Goal: Subscribe to service/newsletter

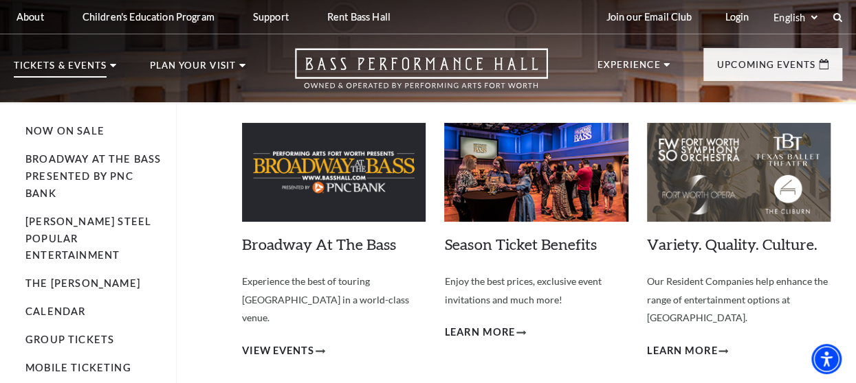
click at [111, 65] on use at bounding box center [113, 65] width 6 height 3
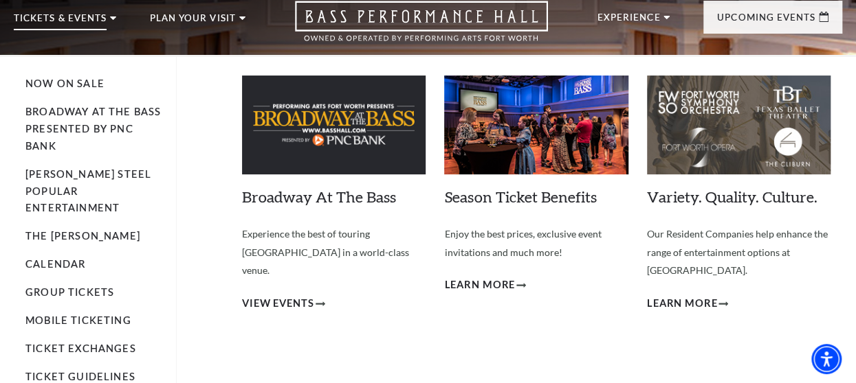
scroll to position [69, 0]
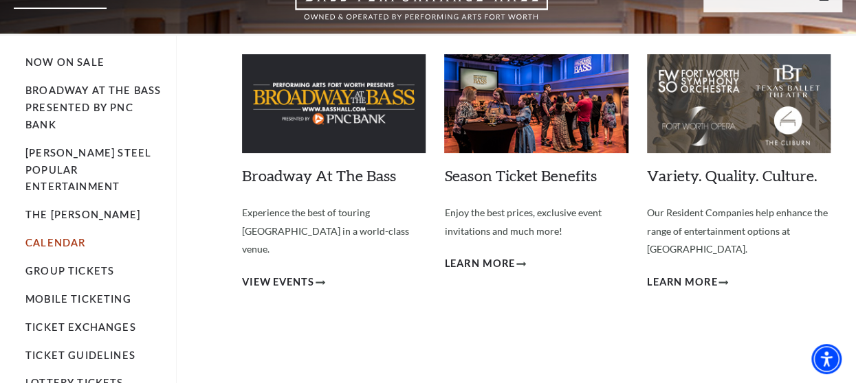
click at [59, 237] on link "Calendar" at bounding box center [55, 243] width 60 height 12
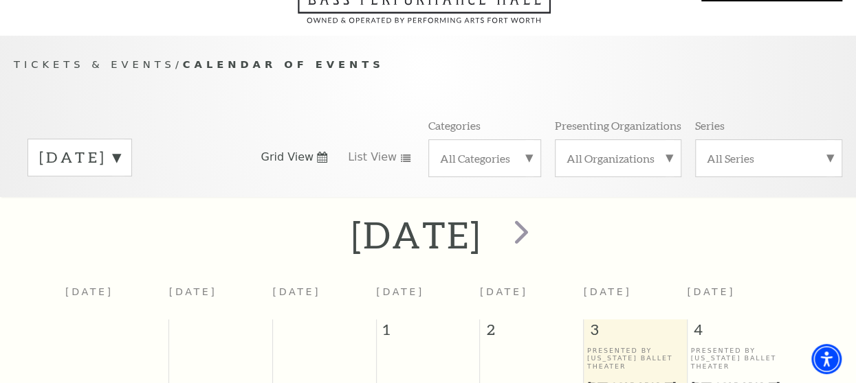
scroll to position [137, 0]
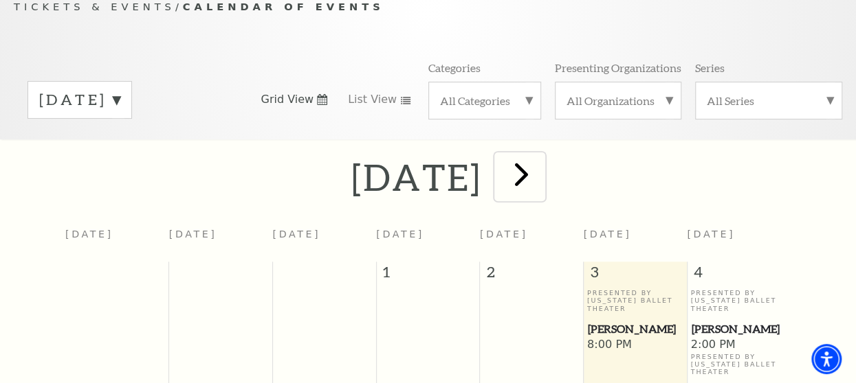
click at [541, 179] on span "next" at bounding box center [521, 174] width 39 height 39
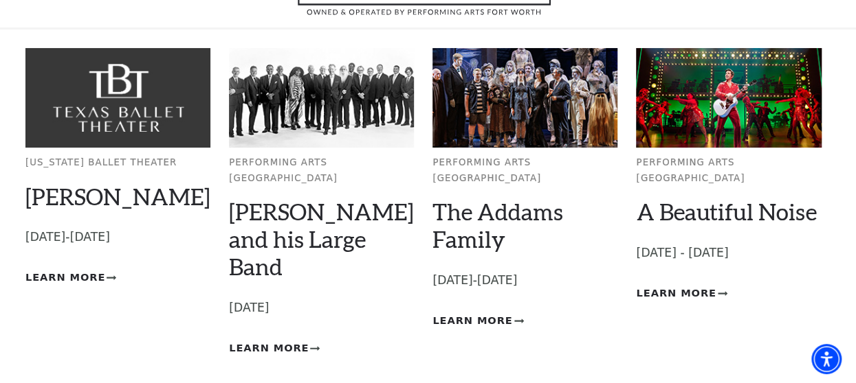
scroll to position [206, 0]
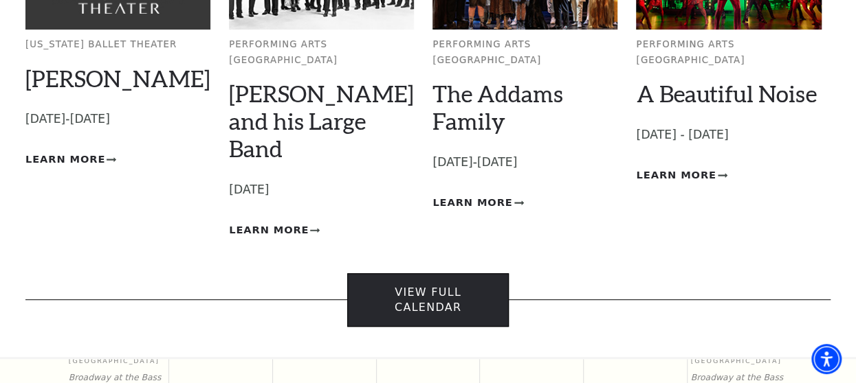
click at [436, 274] on link "View Full Calendar" at bounding box center [427, 301] width 161 height 54
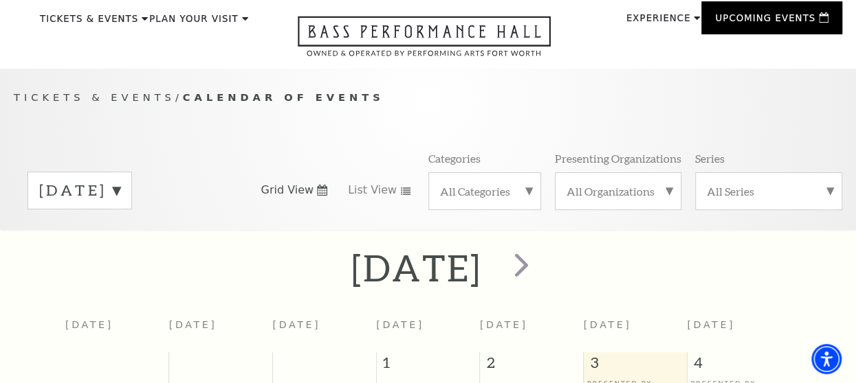
scroll to position [69, 0]
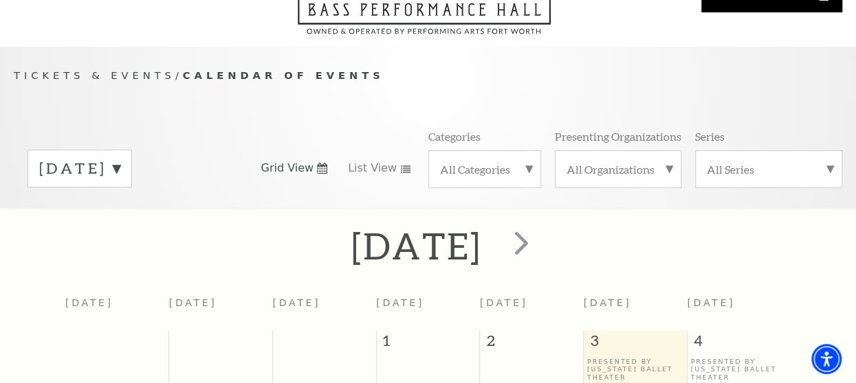
click at [120, 170] on label "[DATE]" at bounding box center [79, 168] width 81 height 21
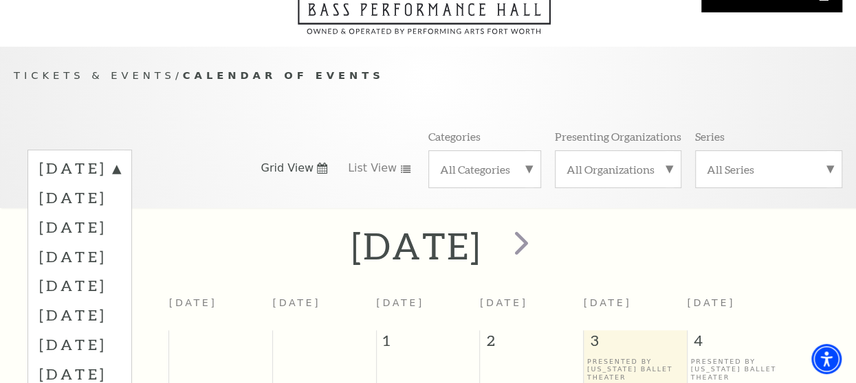
click at [478, 80] on p "Tickets & Events / Calendar of Events" at bounding box center [428, 75] width 828 height 17
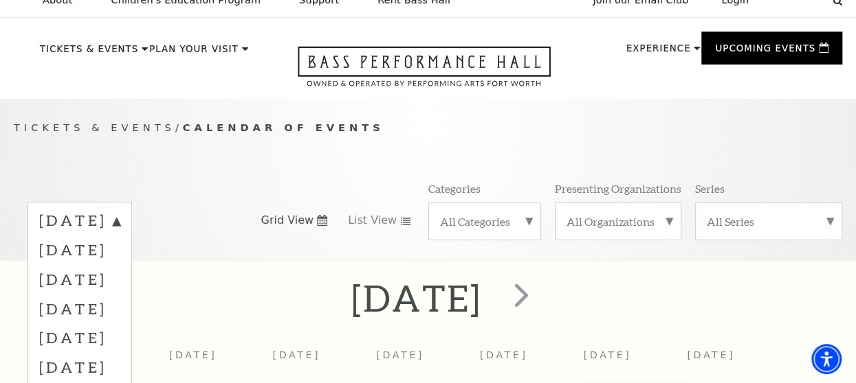
scroll to position [0, 0]
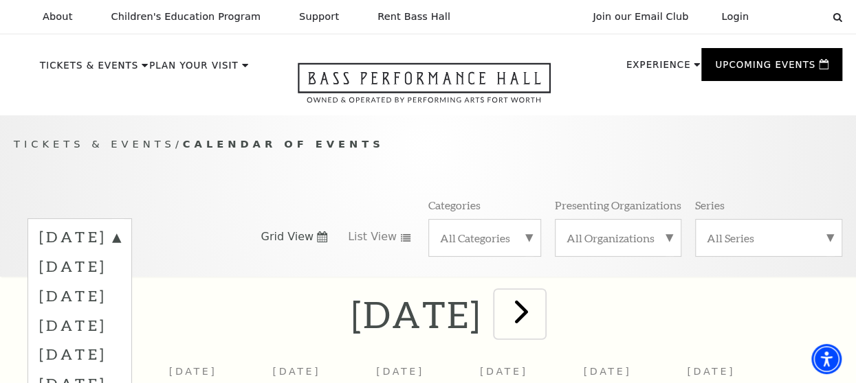
click at [541, 315] on span "next" at bounding box center [521, 311] width 39 height 39
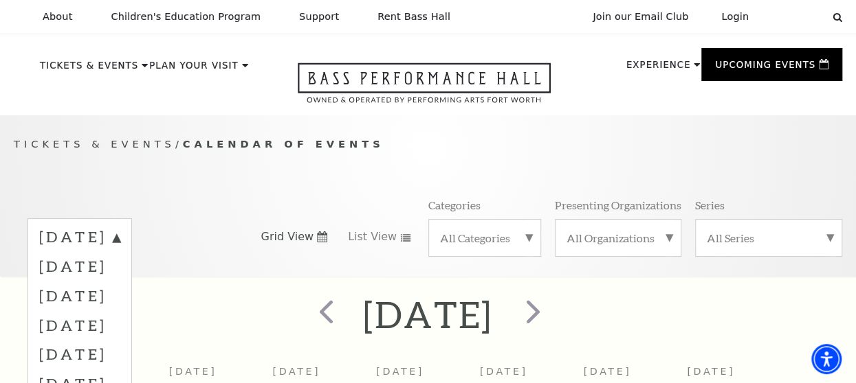
scroll to position [115, 0]
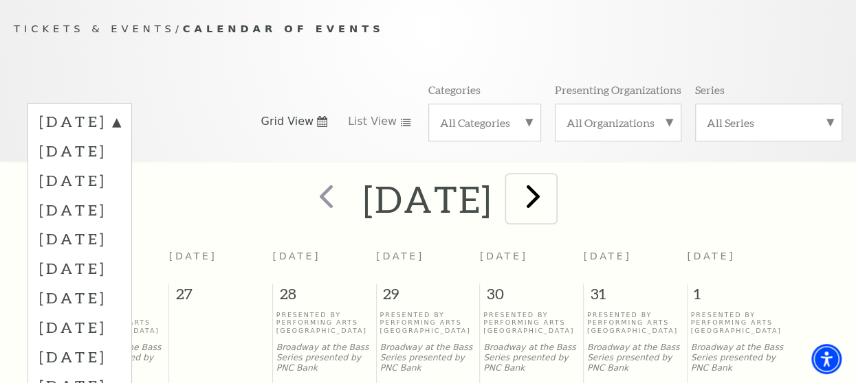
click at [553, 201] on span "next" at bounding box center [532, 196] width 39 height 39
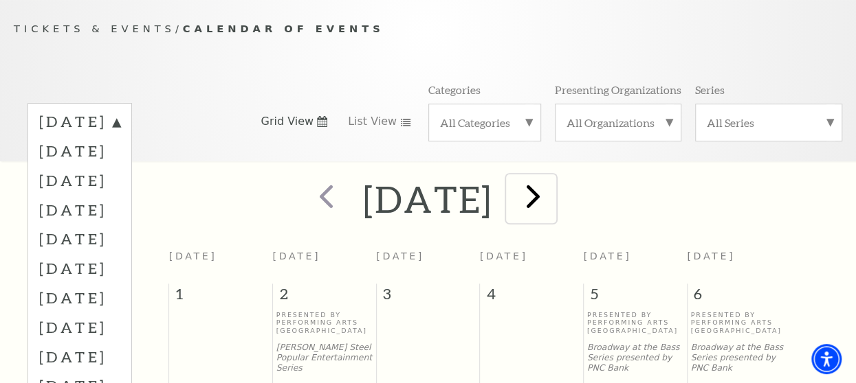
click at [553, 199] on span "next" at bounding box center [532, 196] width 39 height 39
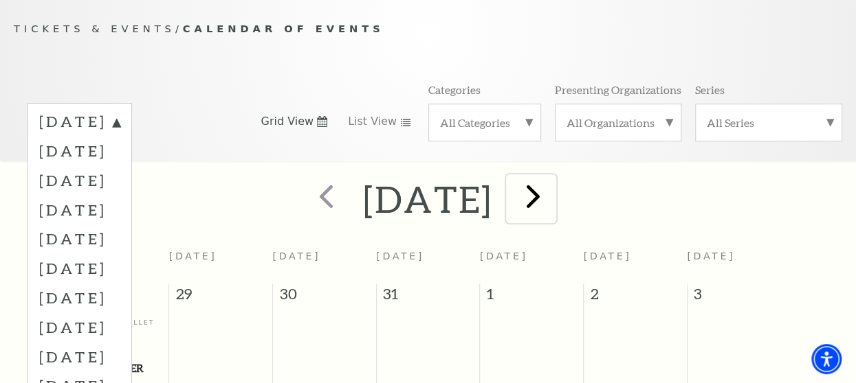
click at [553, 201] on span "next" at bounding box center [532, 196] width 39 height 39
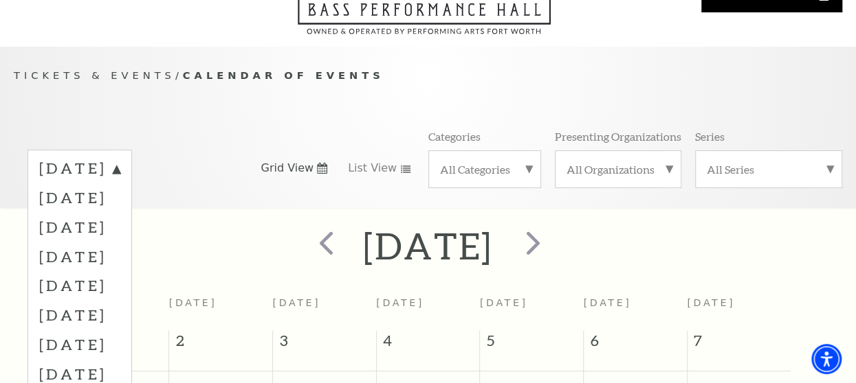
scroll to position [137, 0]
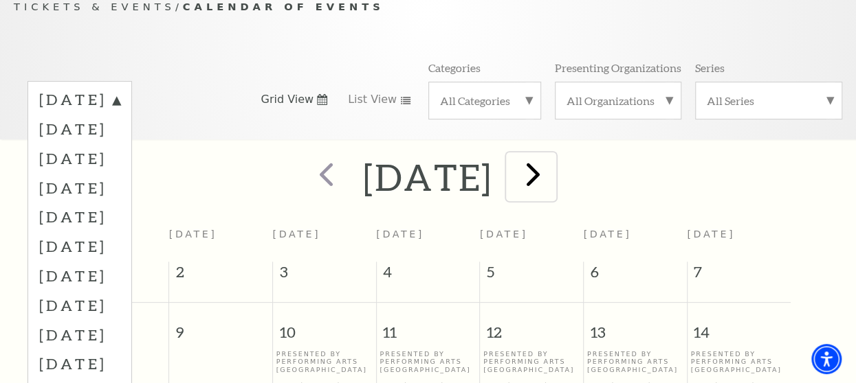
click at [553, 179] on span "next" at bounding box center [532, 174] width 39 height 39
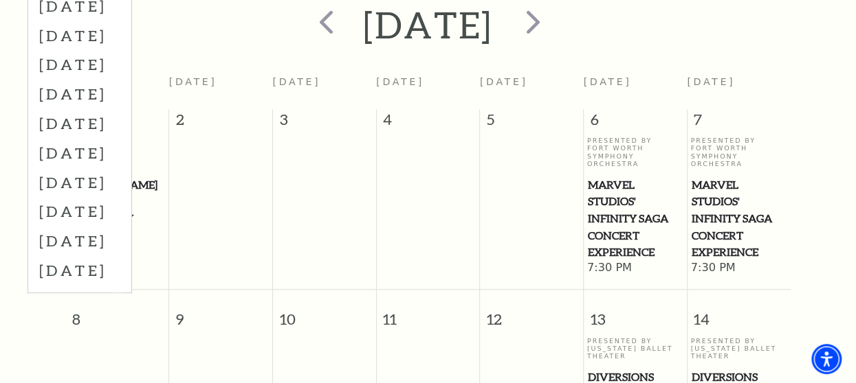
scroll to position [115, 0]
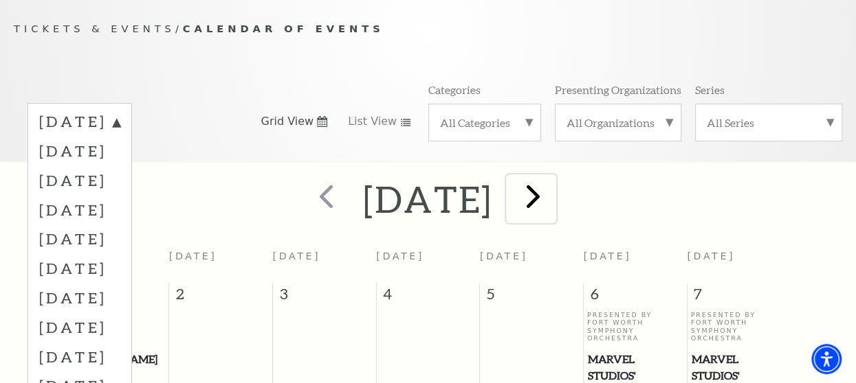
click at [553, 199] on span "next" at bounding box center [532, 196] width 39 height 39
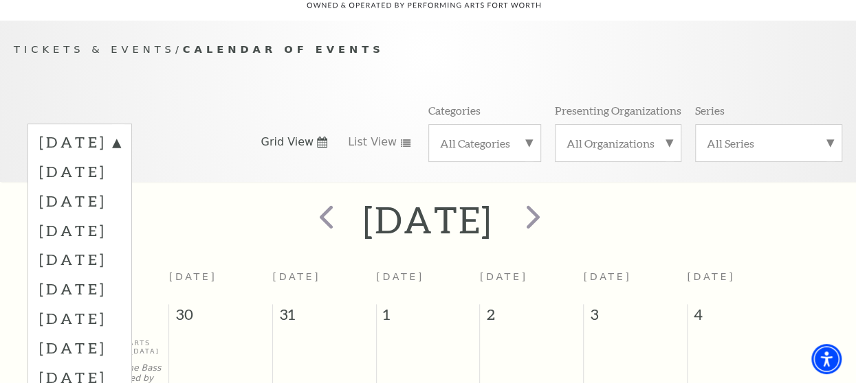
scroll to position [0, 0]
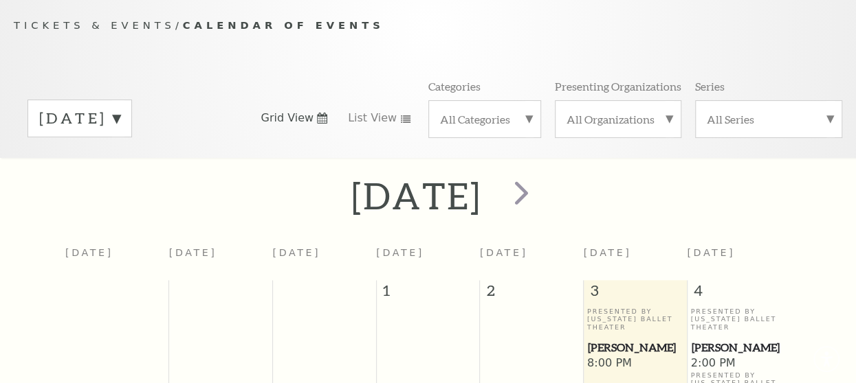
scroll to position [115, 0]
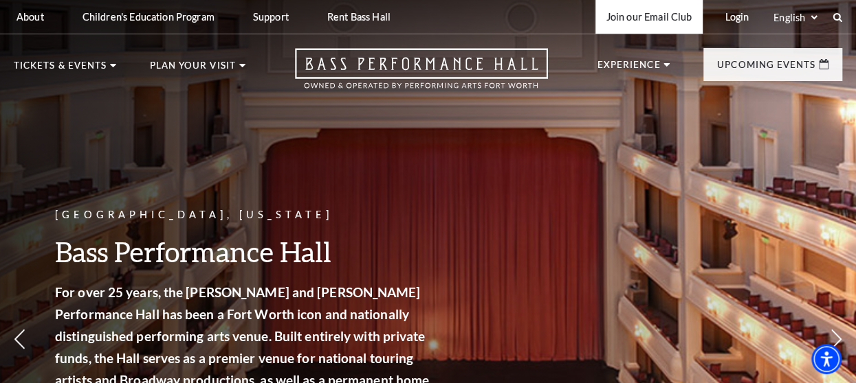
click at [642, 16] on link "Join our Email Club" at bounding box center [649, 17] width 108 height 34
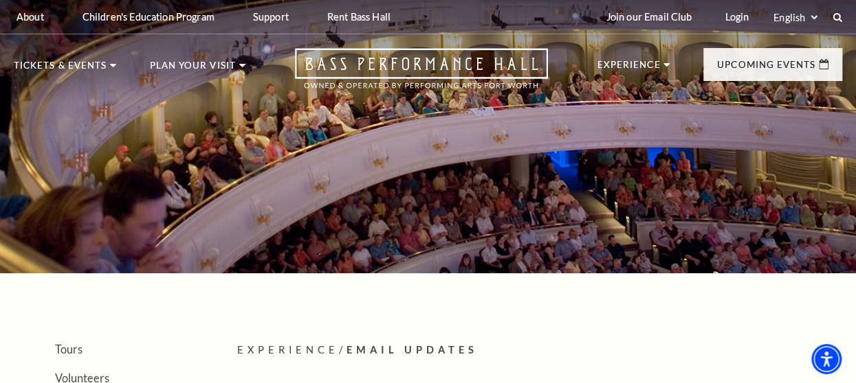
scroll to position [206, 0]
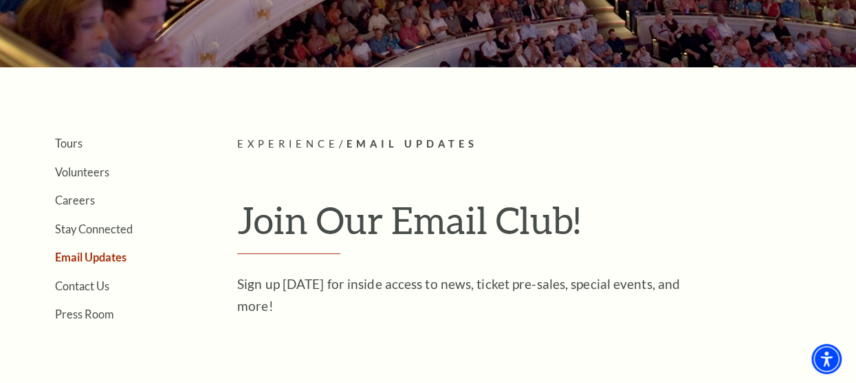
click at [103, 258] on link "Email Updates" at bounding box center [90, 257] width 71 height 13
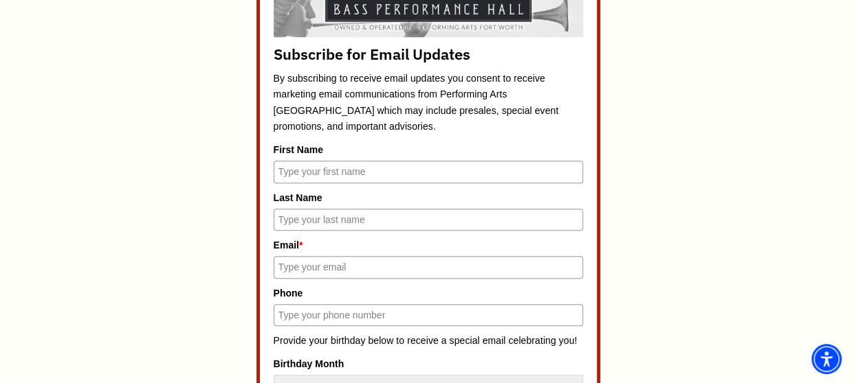
scroll to position [550, 0]
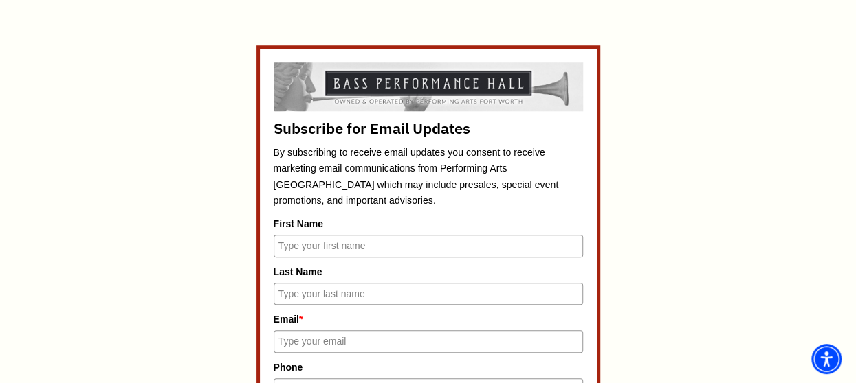
click at [308, 243] on input "First Name" at bounding box center [428, 246] width 309 height 22
type input "[PERSON_NAME]"
type input "[EMAIL_ADDRESS][DOMAIN_NAME]"
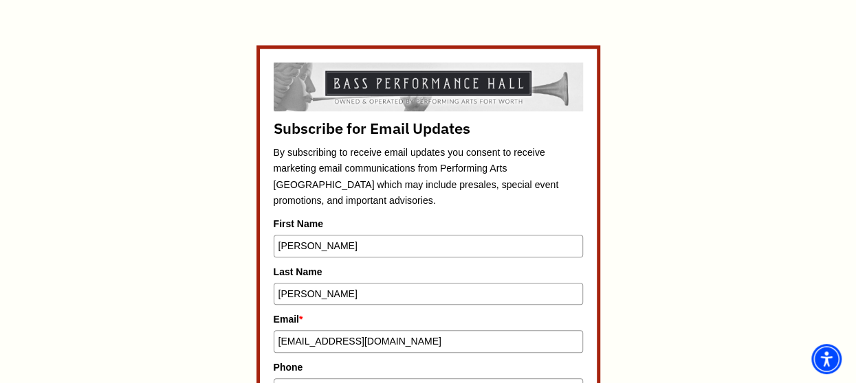
type input "18176888384"
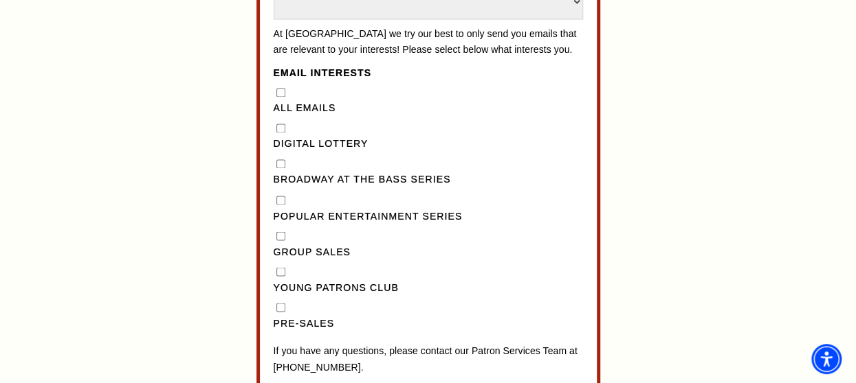
scroll to position [1100, 0]
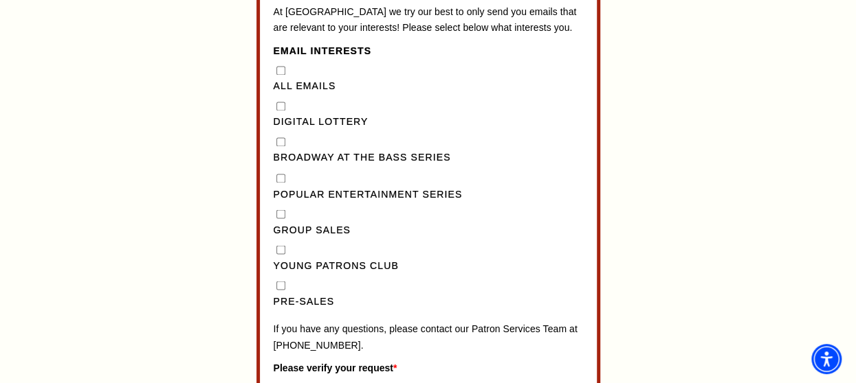
click at [279, 290] on input "Pre-Sales" at bounding box center [280, 285] width 9 height 9
checkbox input "true"
click at [278, 146] on Series"] "Broadway at the Bass Series" at bounding box center [280, 141] width 9 height 9
checkbox Series"] "true"
click at [280, 75] on Emails"] "All Emails" at bounding box center [280, 70] width 9 height 9
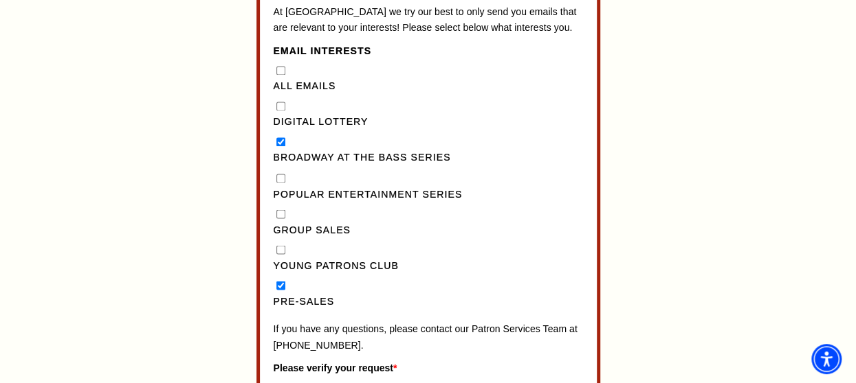
checkbox Emails"] "true"
click at [279, 146] on Series"] "Broadway at the Bass Series" at bounding box center [280, 141] width 9 height 9
checkbox Series"] "false"
click at [280, 290] on input "Pre-Sales" at bounding box center [280, 285] width 9 height 9
checkbox input "false"
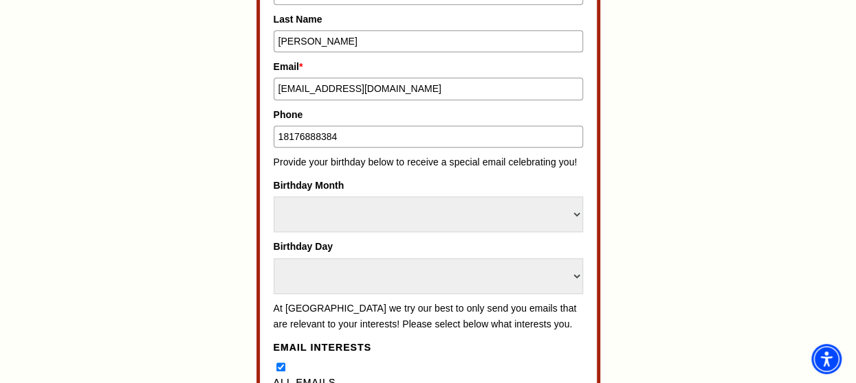
scroll to position [825, 0]
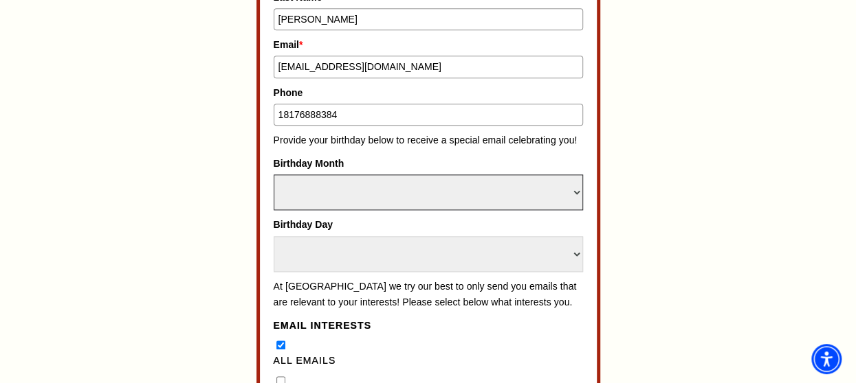
click at [577, 189] on select "Select Month January February March April May June July August September Octobe…" at bounding box center [428, 193] width 309 height 36
select select "April"
click at [274, 175] on select "Select Month January February March April May June July August September Octobe…" at bounding box center [428, 193] width 309 height 36
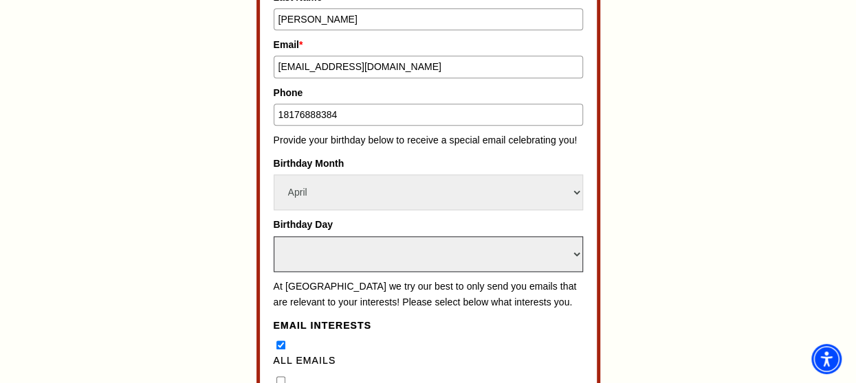
click at [576, 245] on select "Select Day 1 2 3 4 5 6 7 8 9 10 11 12 13 14 15 16 17 18 19 20 21 22 23 24" at bounding box center [428, 254] width 309 height 36
select select "23"
click at [274, 236] on select "Select Day 1 2 3 4 5 6 7 8 9 10 11 12 13 14 15 16 17 18 19 20 21 22 23 24" at bounding box center [428, 254] width 309 height 36
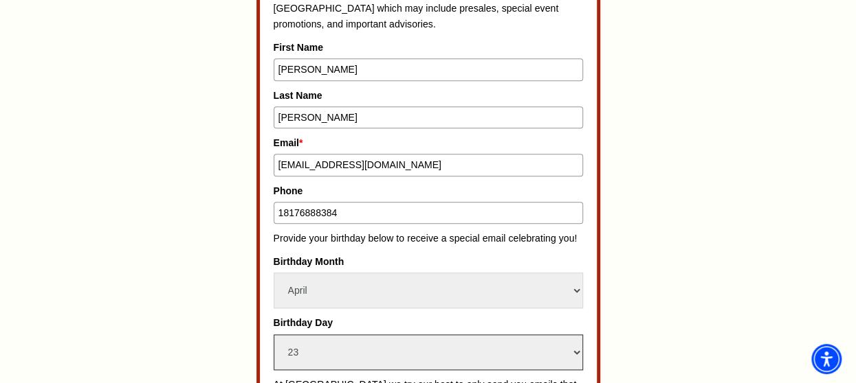
scroll to position [756, 0]
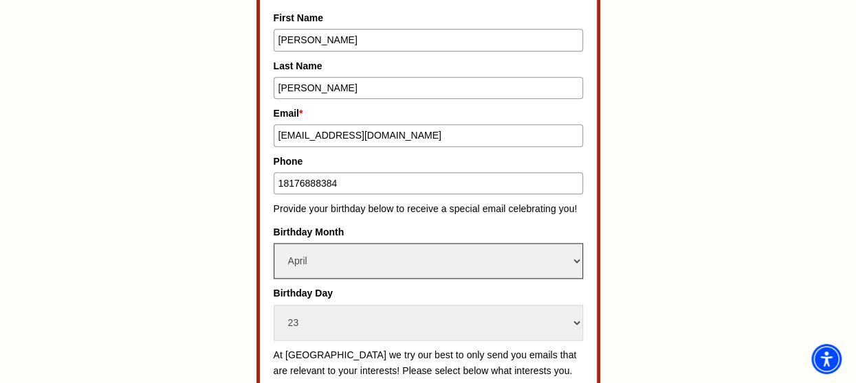
click at [577, 260] on select "Select Month January February March April May June July August September Octobe…" at bounding box center [428, 261] width 309 height 36
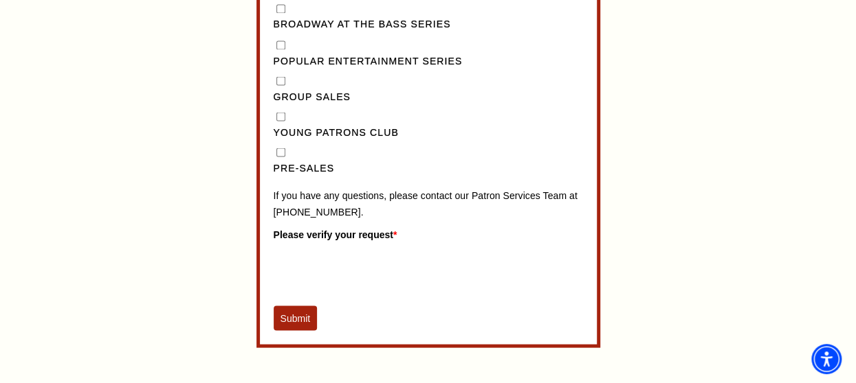
scroll to position [1322, 0]
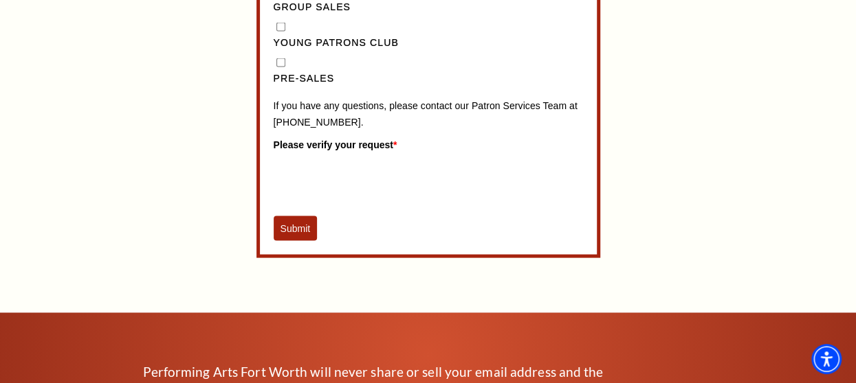
click at [301, 238] on button "Submit" at bounding box center [296, 228] width 44 height 25
